Goal: Task Accomplishment & Management: Complete application form

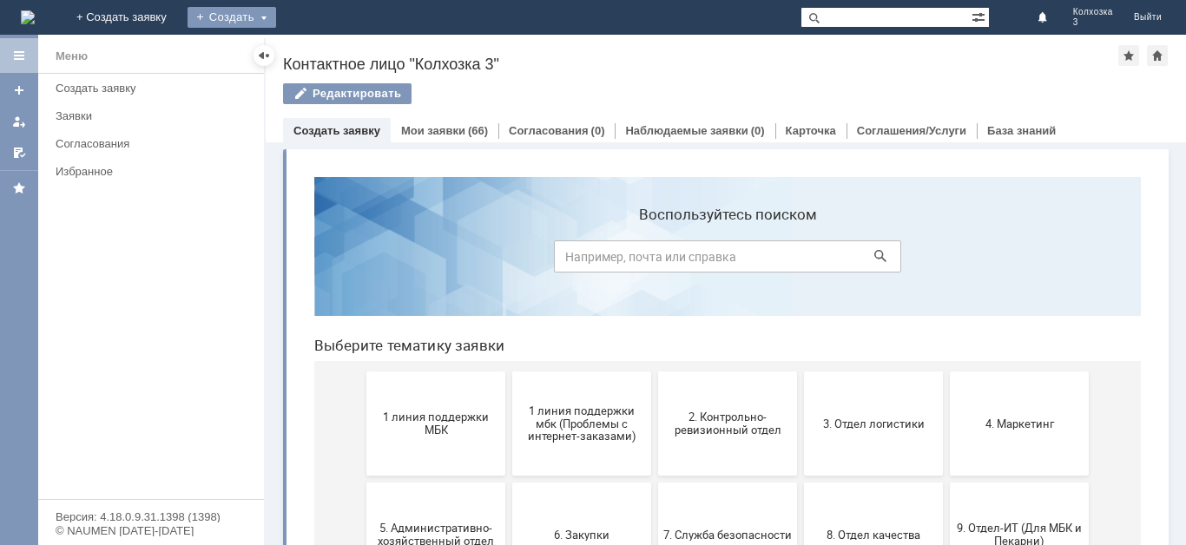
click at [276, 17] on div "Создать" at bounding box center [231, 17] width 89 height 21
click at [323, 48] on link "Заявка" at bounding box center [257, 52] width 132 height 21
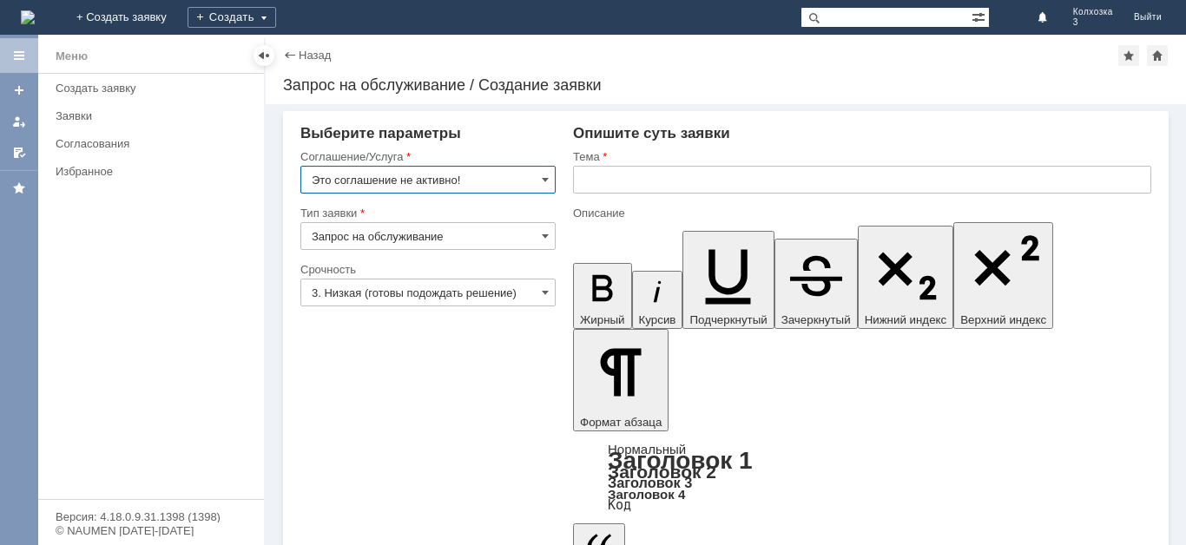
click at [612, 181] on input "text" at bounding box center [862, 180] width 578 height 28
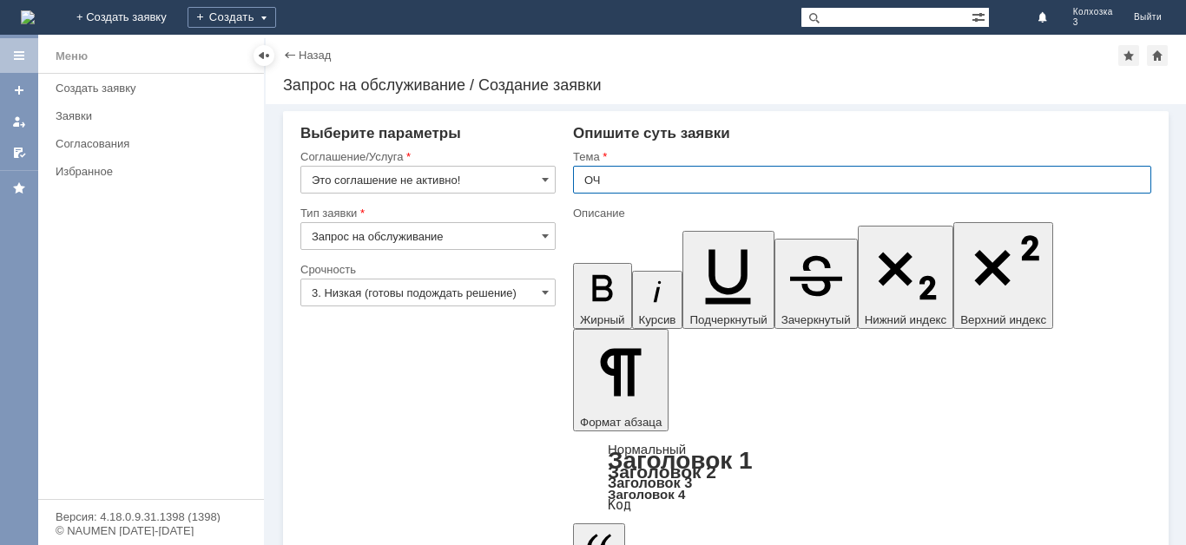
type input "ОЧ"
click at [539, 174] on input "Это соглашение не активно!" at bounding box center [427, 180] width 255 height 28
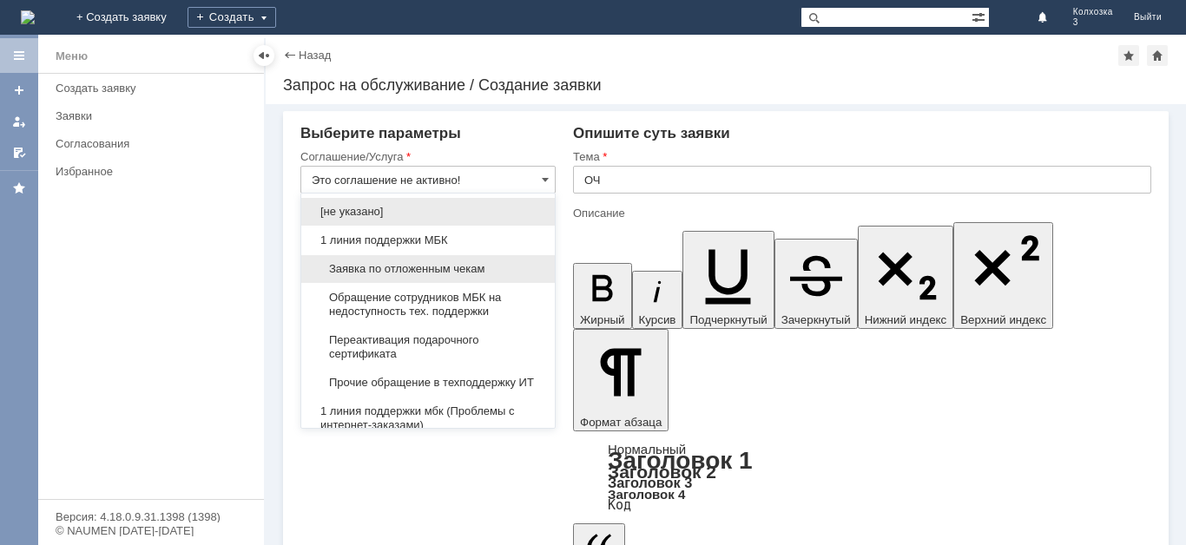
click at [479, 260] on div "Заявка по отложенным чекам" at bounding box center [427, 269] width 253 height 28
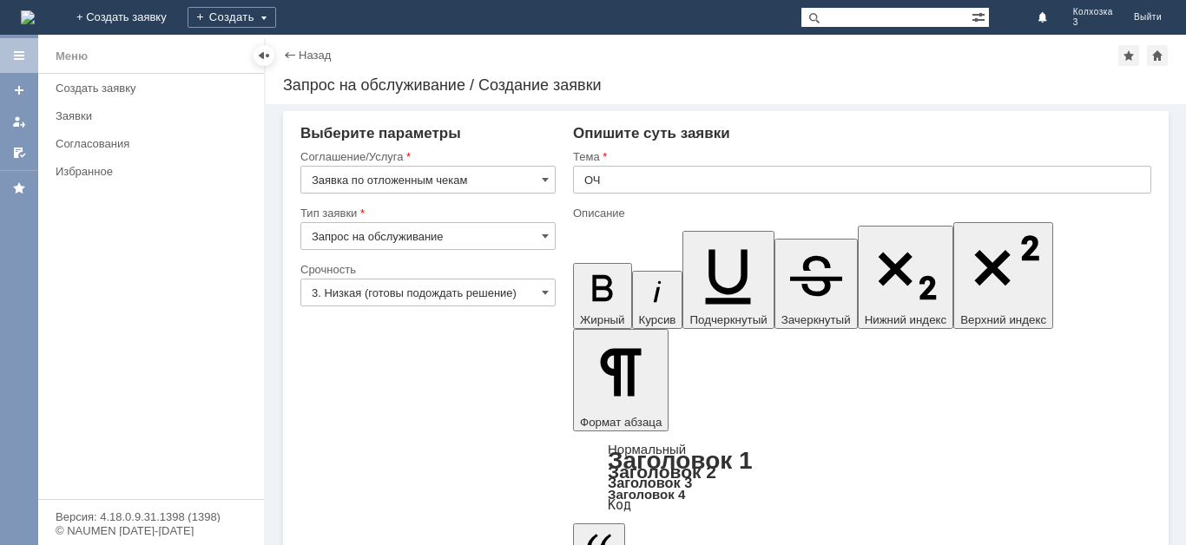
type input "Заявка по отложенным чекам"
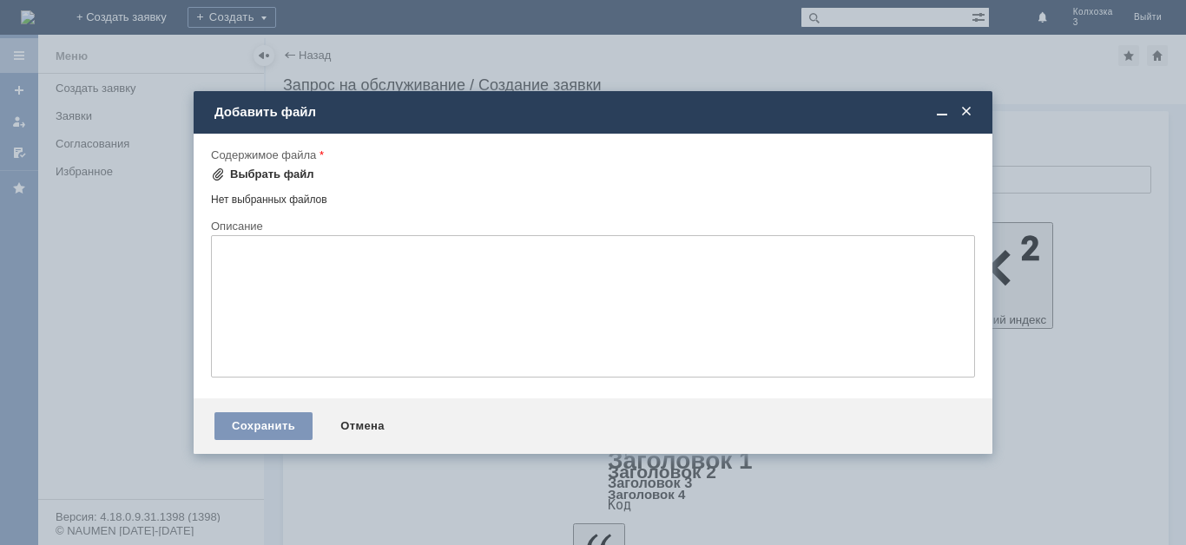
click at [271, 176] on div "Выбрать файл" at bounding box center [272, 175] width 84 height 14
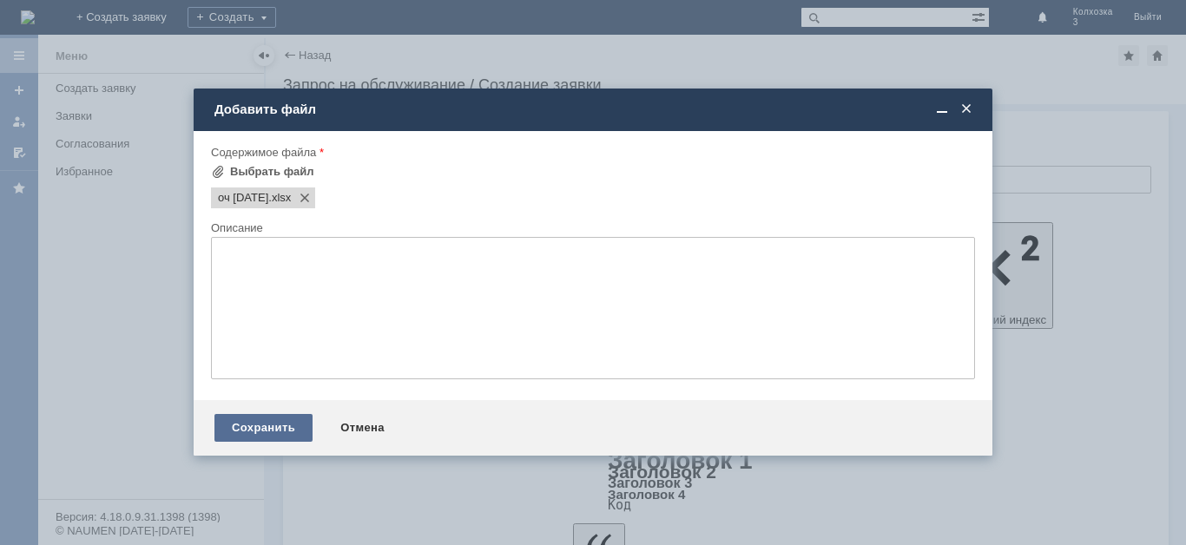
click at [240, 425] on div "Сохранить" at bounding box center [263, 428] width 98 height 28
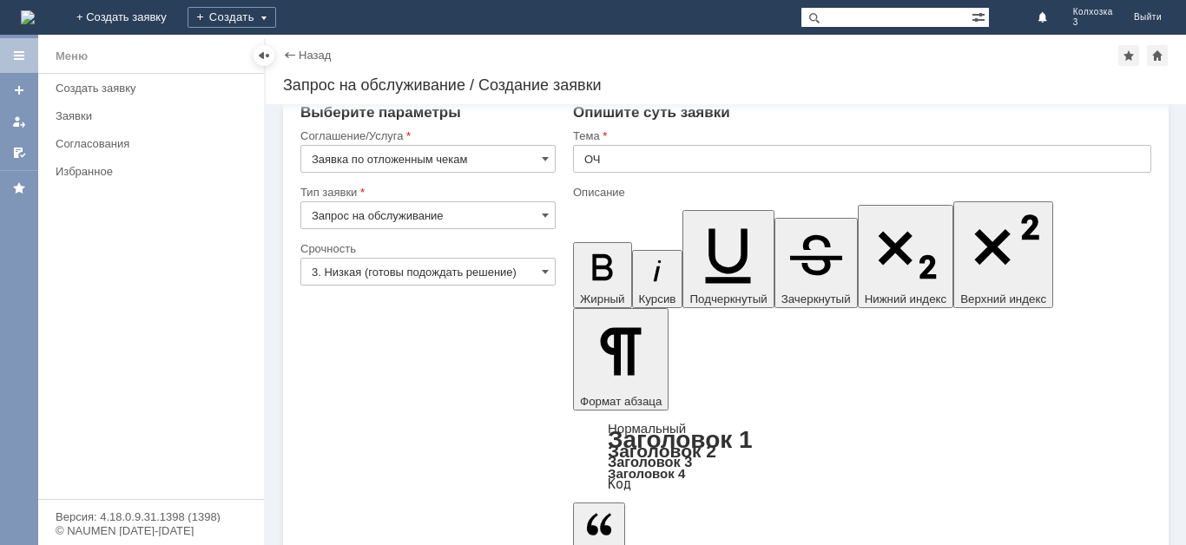
scroll to position [27, 0]
